Goal: Task Accomplishment & Management: Complete application form

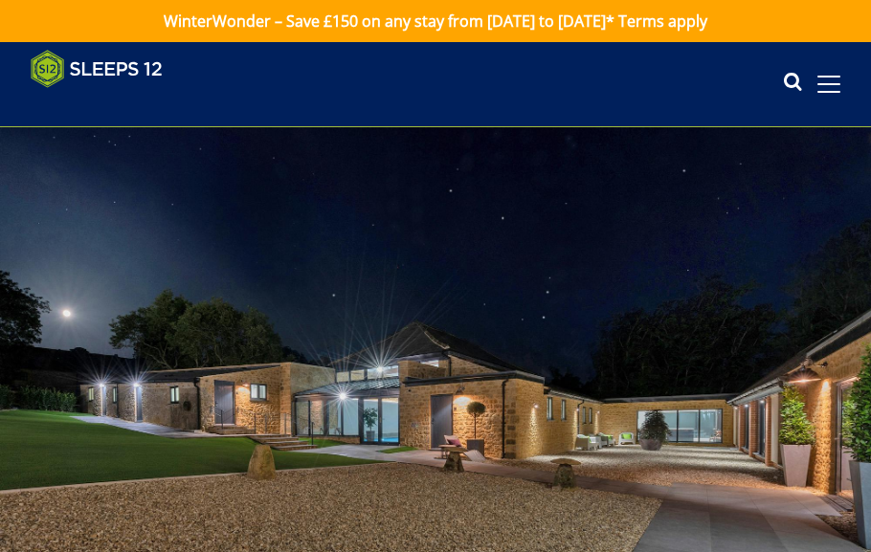
select select "2078"
select select "1771"
select select "1776"
select select "1787"
select select "1792"
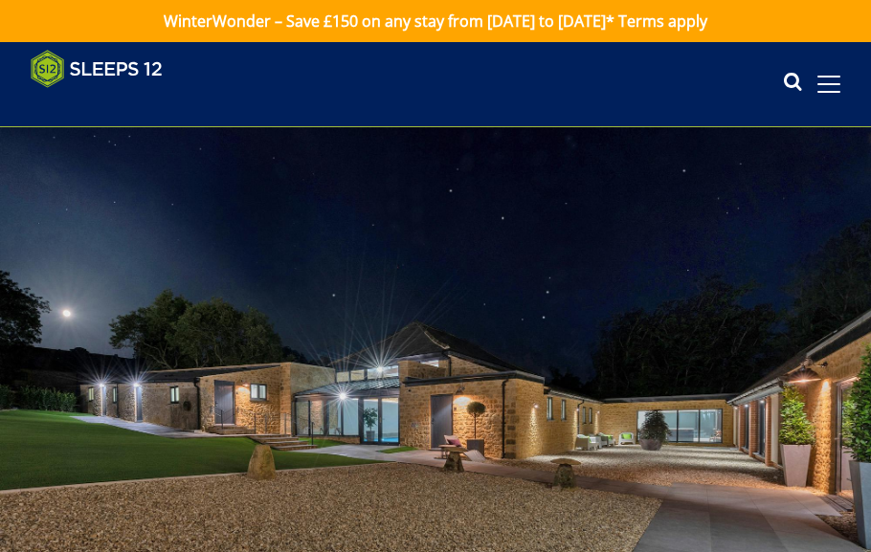
select select "1794"
select select "1797"
select select "1798"
select select "1800"
select select "1802"
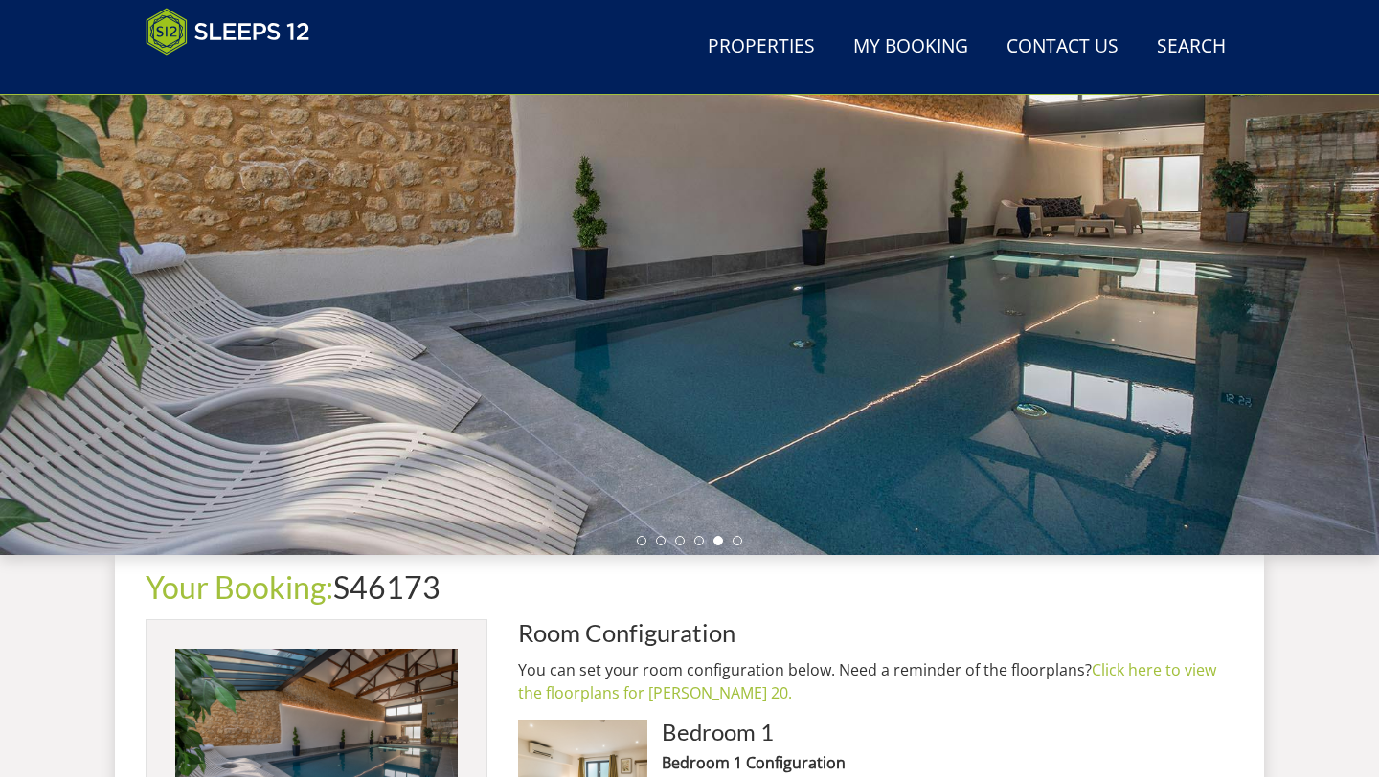
scroll to position [242, 0]
